Goal: Information Seeking & Learning: Learn about a topic

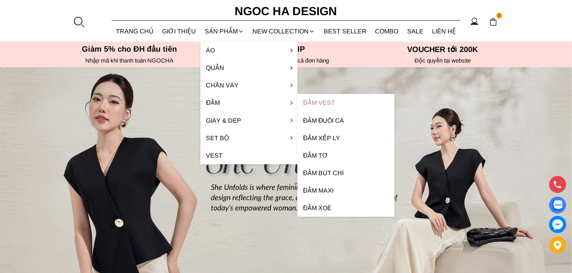
click at [320, 102] on link "Đầm Vest" at bounding box center [345, 102] width 97 height 17
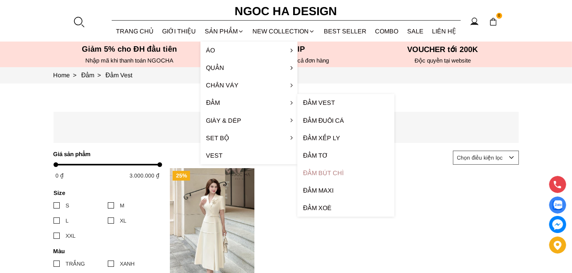
click at [328, 172] on link "Đầm bút chì" at bounding box center [345, 172] width 97 height 17
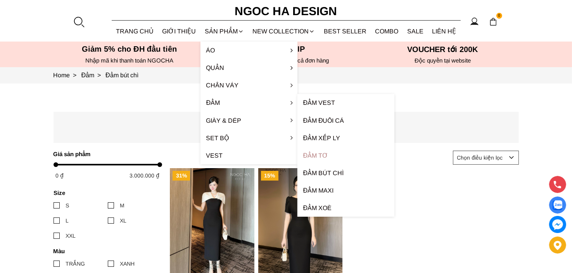
click at [328, 153] on link "Đầm tơ" at bounding box center [345, 155] width 97 height 17
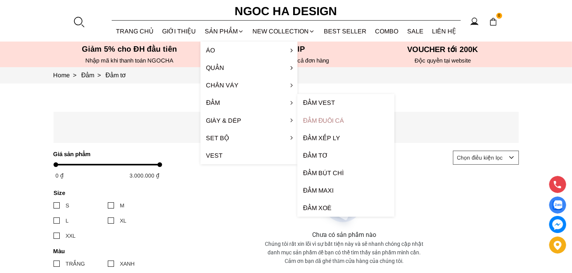
click at [322, 118] on link "Đầm đuôi cá" at bounding box center [345, 120] width 97 height 17
click at [319, 140] on link "Đầm xếp ly" at bounding box center [345, 137] width 97 height 17
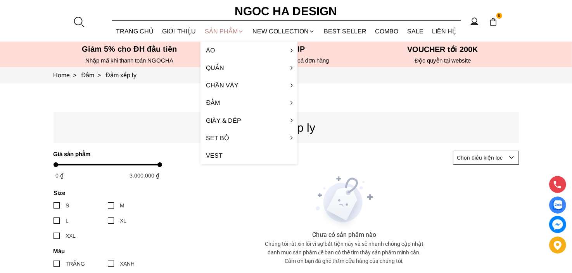
click at [220, 29] on div "SẢN PHẨM" at bounding box center [225, 31] width 48 height 21
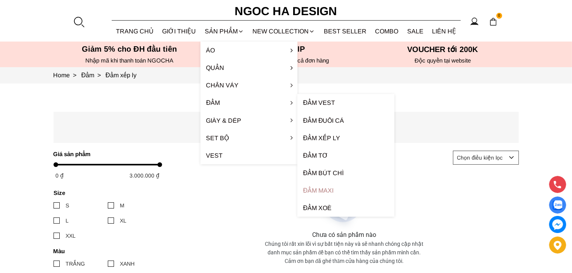
click at [330, 190] on link "Đầm Maxi" at bounding box center [345, 189] width 97 height 17
click at [318, 206] on link "Đầm xoè" at bounding box center [345, 207] width 97 height 17
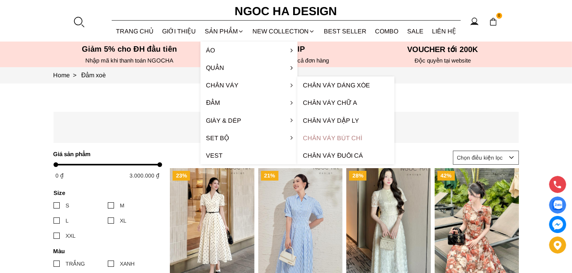
click at [341, 136] on link "Chân váy bút chì" at bounding box center [345, 137] width 97 height 17
